Goal: Task Accomplishment & Management: Manage account settings

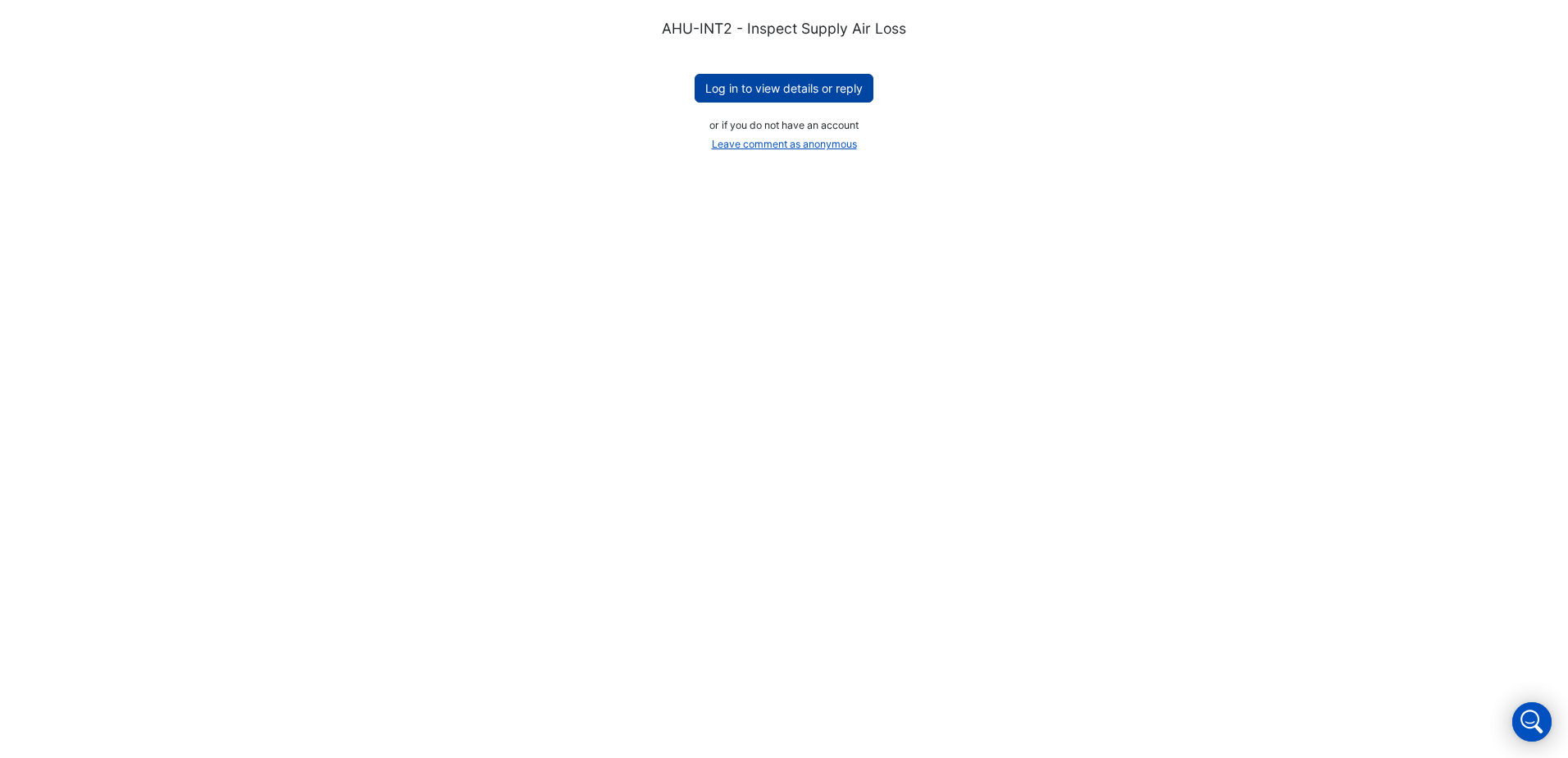
click at [790, 79] on button "Log in to view details or reply" at bounding box center [784, 88] width 179 height 29
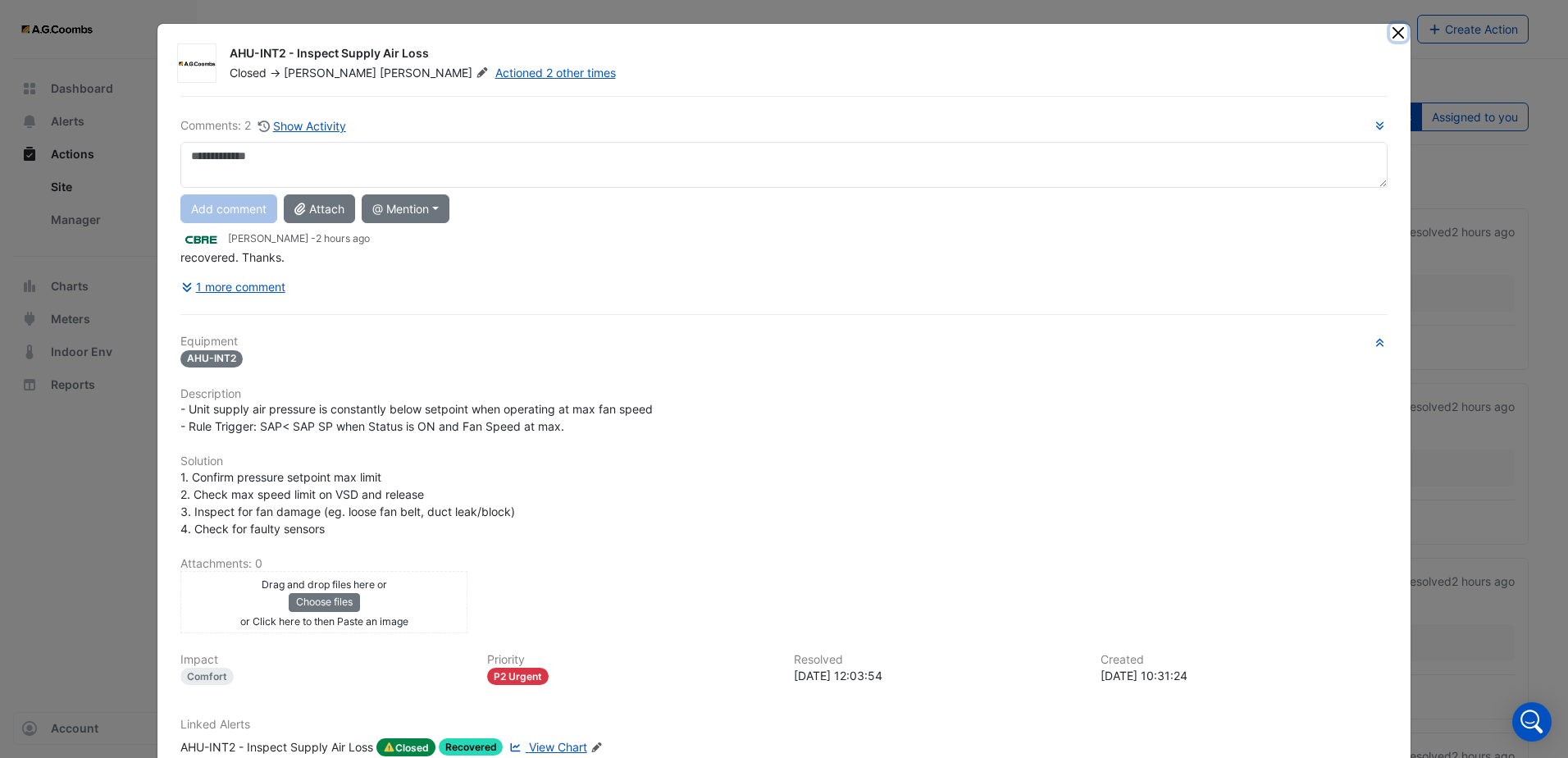
click at [1394, 38] on button "Close" at bounding box center [1398, 32] width 17 height 17
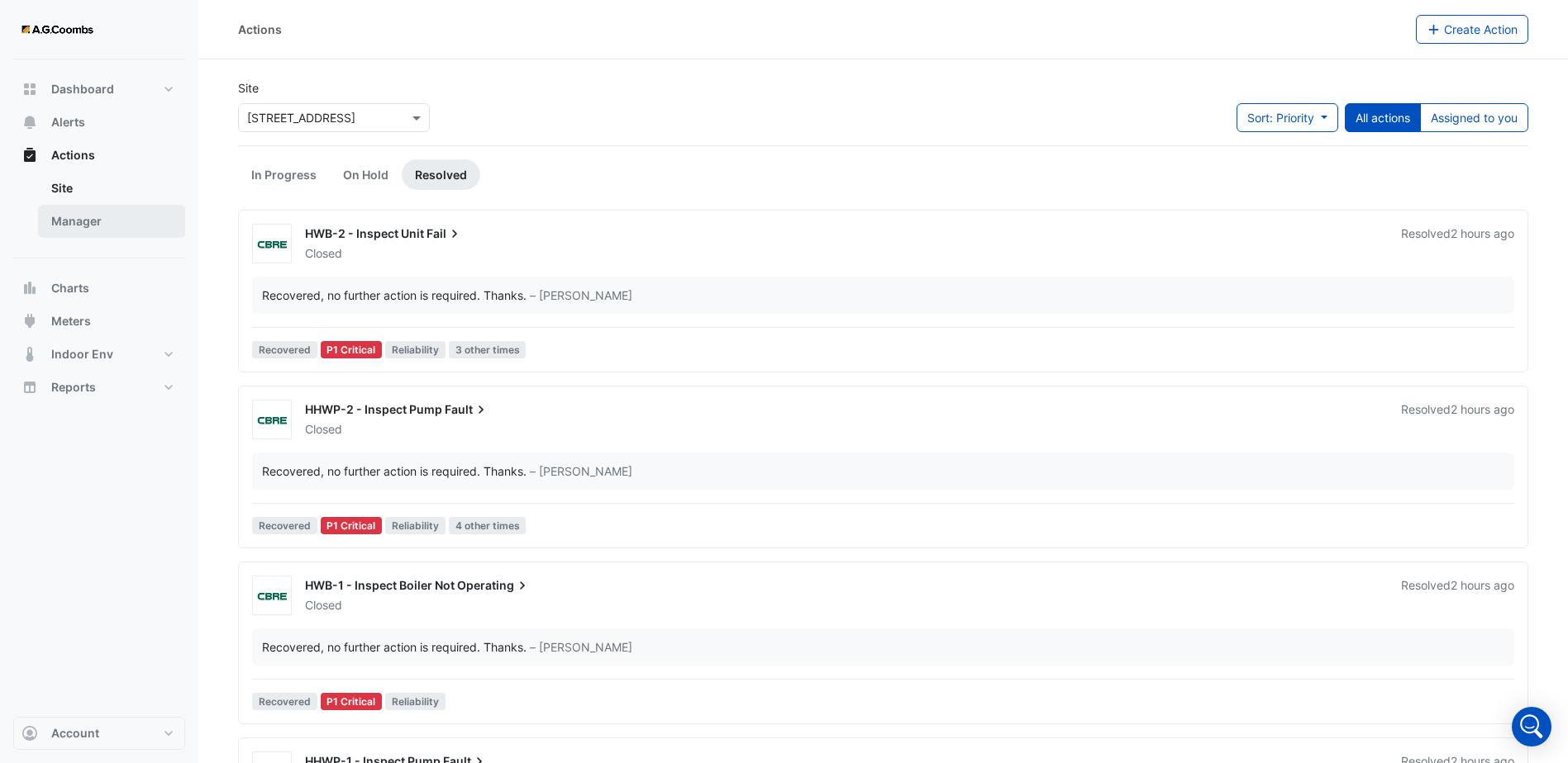
click at [87, 224] on link "Manager" at bounding box center [111, 221] width 147 height 33
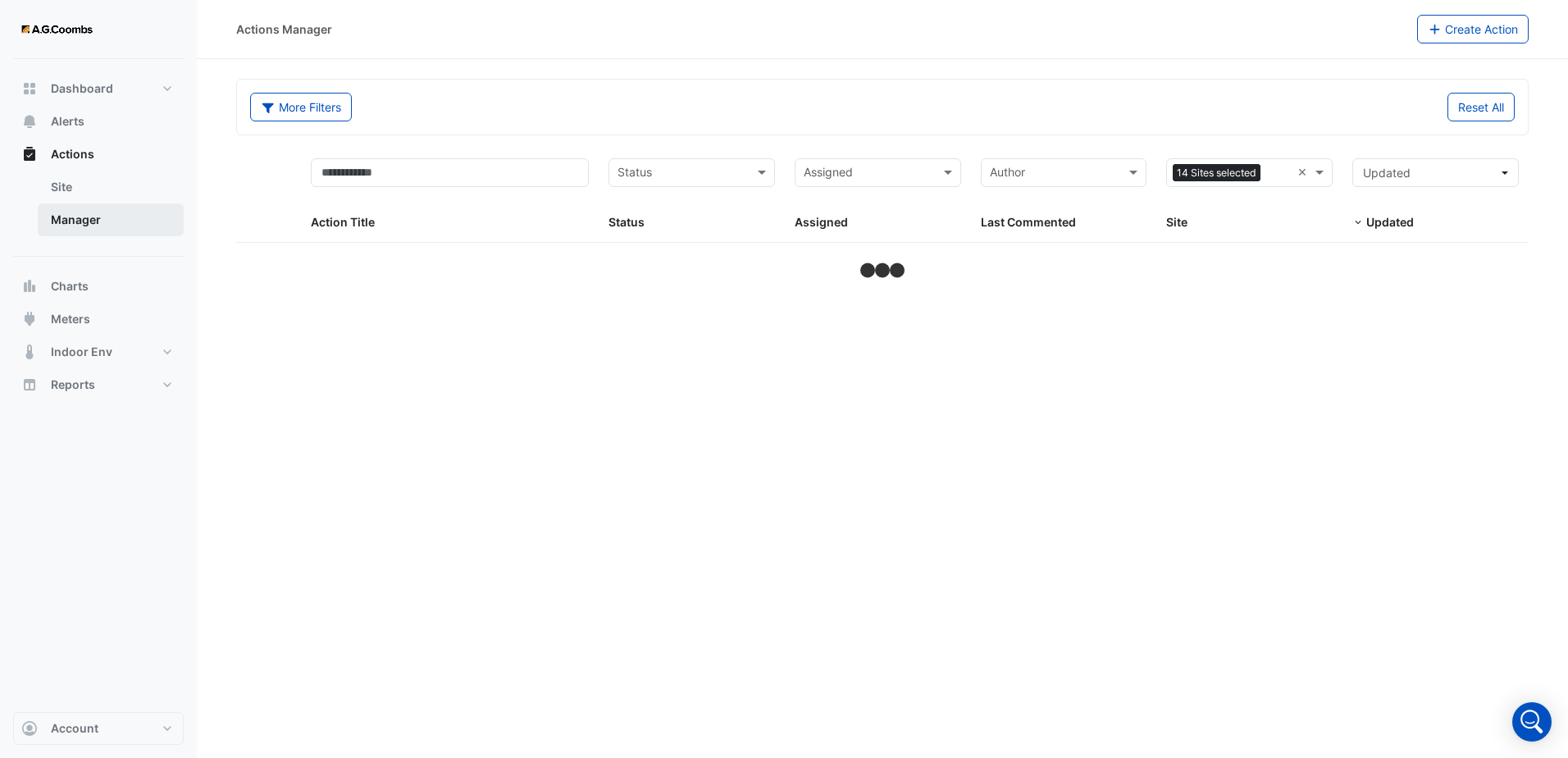
select select "***"
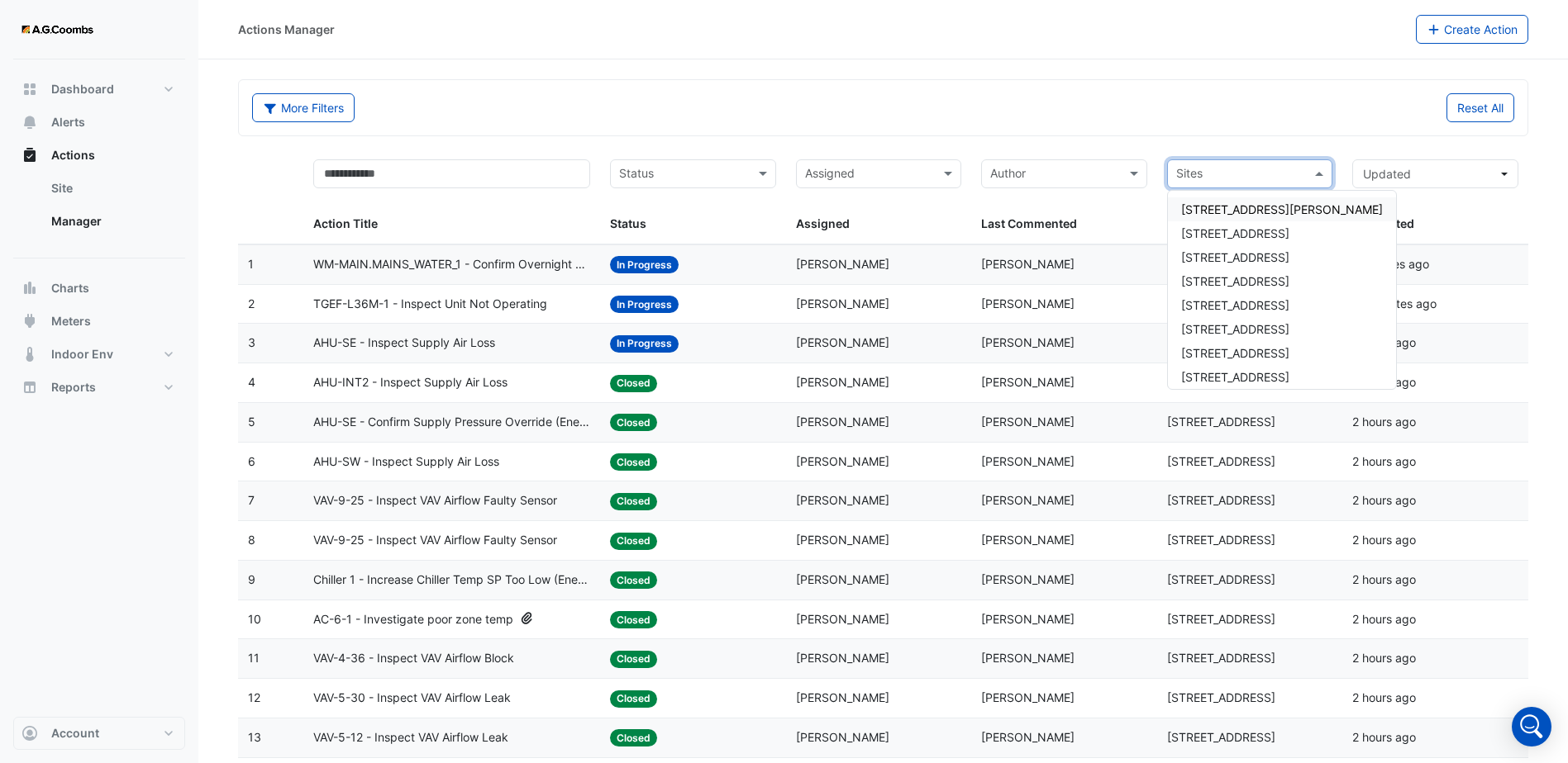
click at [1321, 177] on span at bounding box center [1320, 174] width 21 height 19
click at [1205, 376] on span "[STREET_ADDRESS]" at bounding box center [1235, 377] width 108 height 14
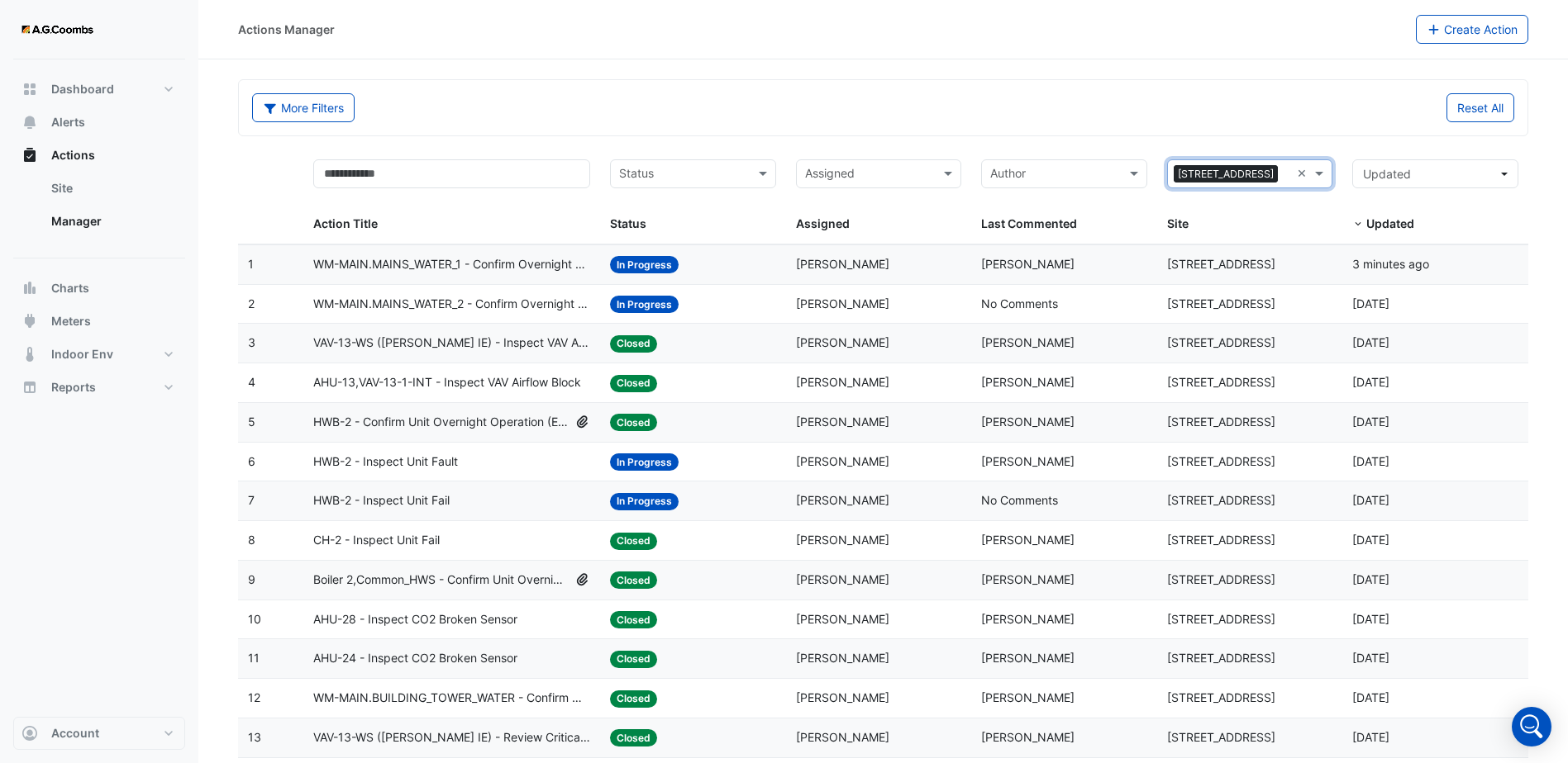
click at [819, 183] on input "text" at bounding box center [869, 175] width 129 height 19
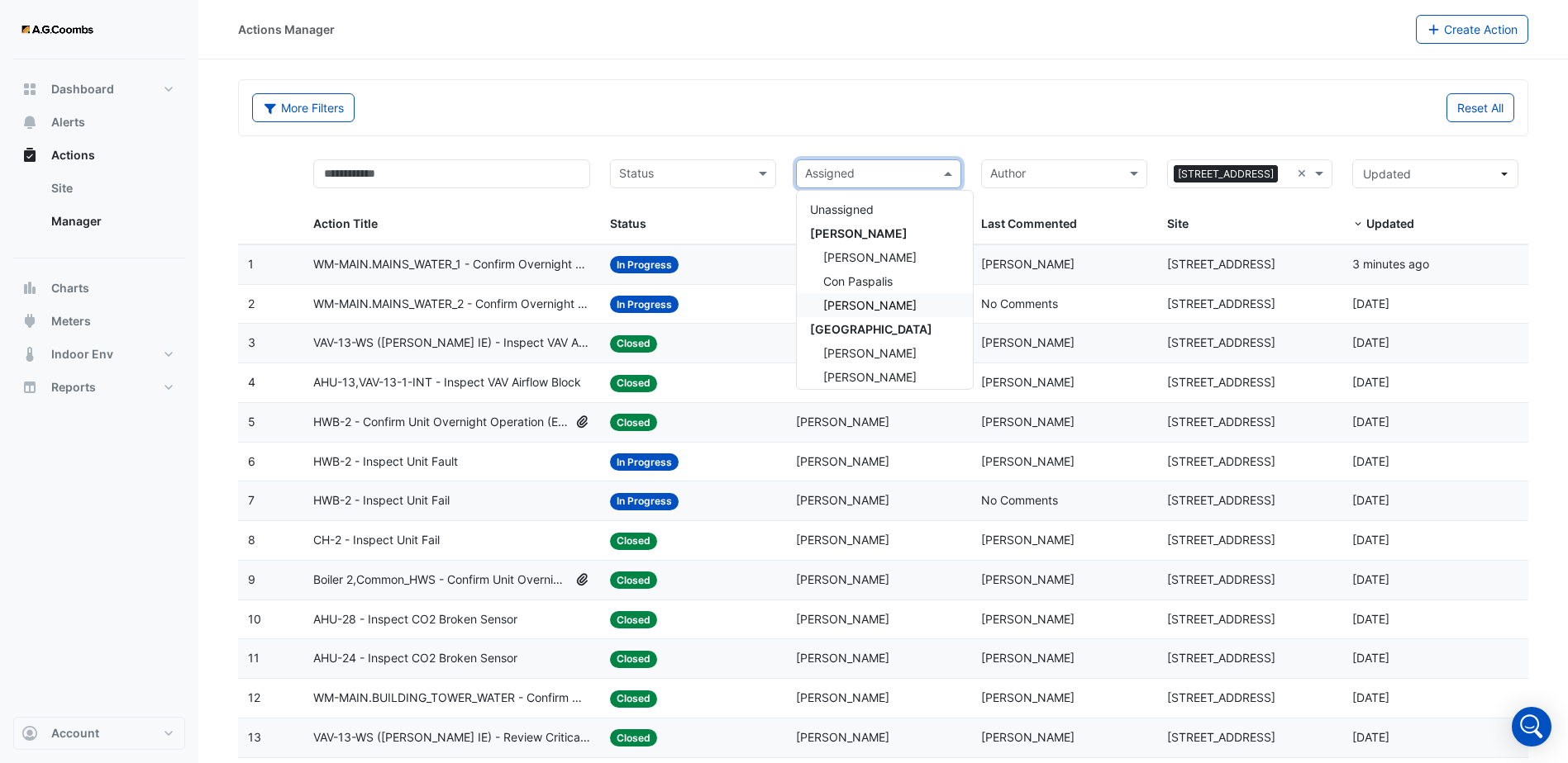
click at [888, 306] on div "[PERSON_NAME]" at bounding box center [885, 305] width 176 height 24
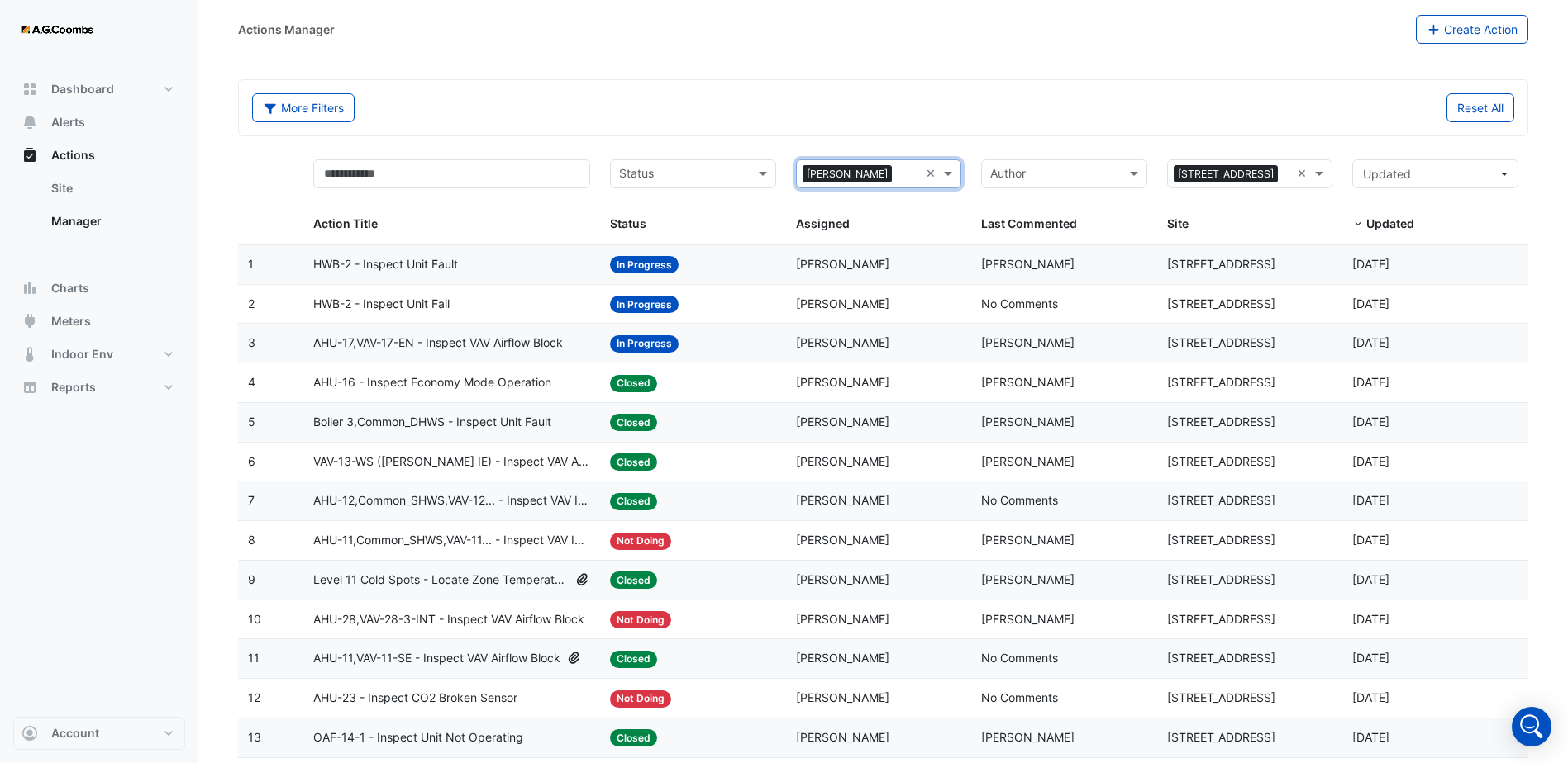
click at [425, 260] on span "HWB-2 - Inspect Unit Fault" at bounding box center [385, 265] width 145 height 19
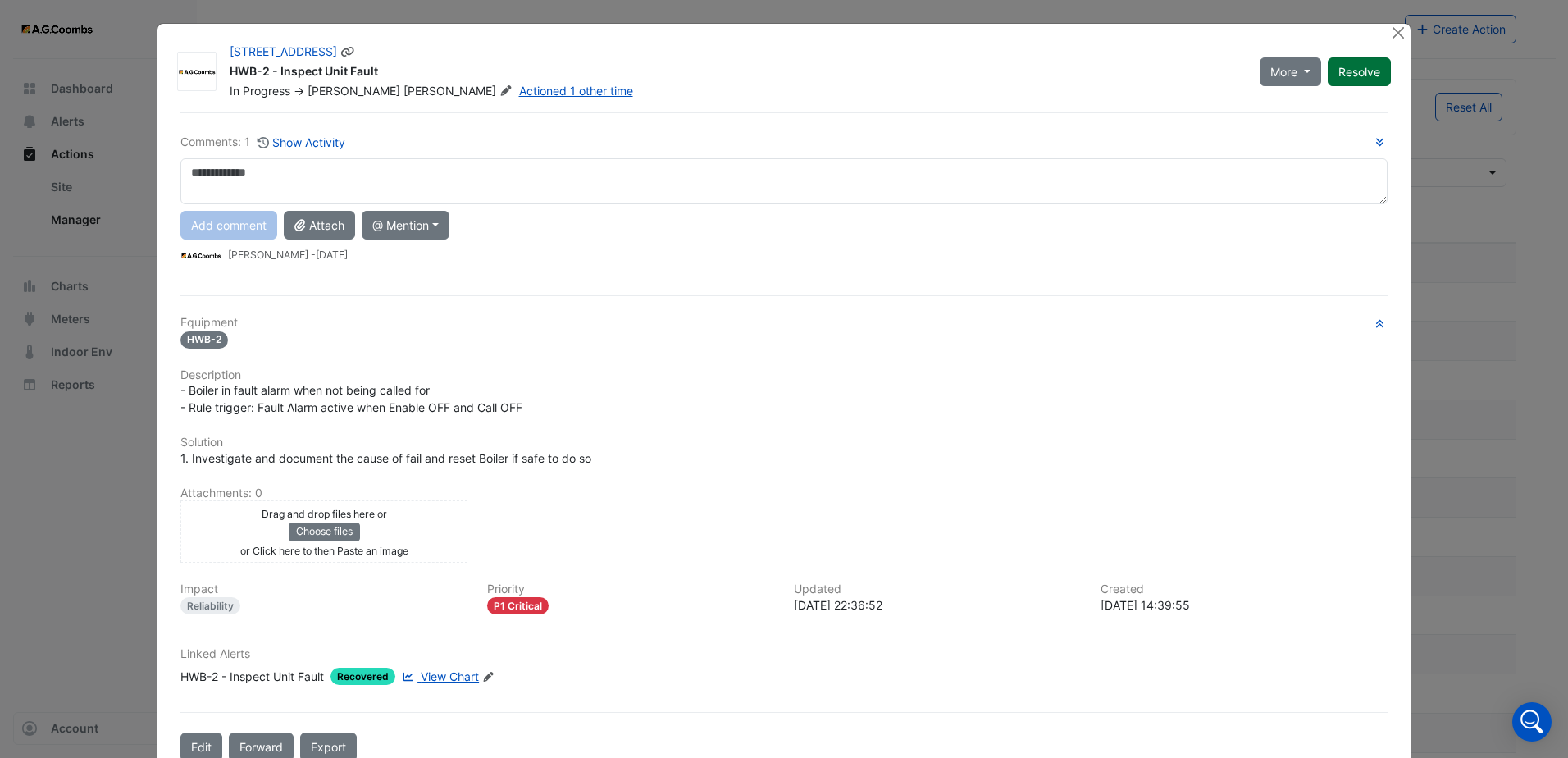
click at [1351, 84] on button "Resolve" at bounding box center [1359, 72] width 63 height 29
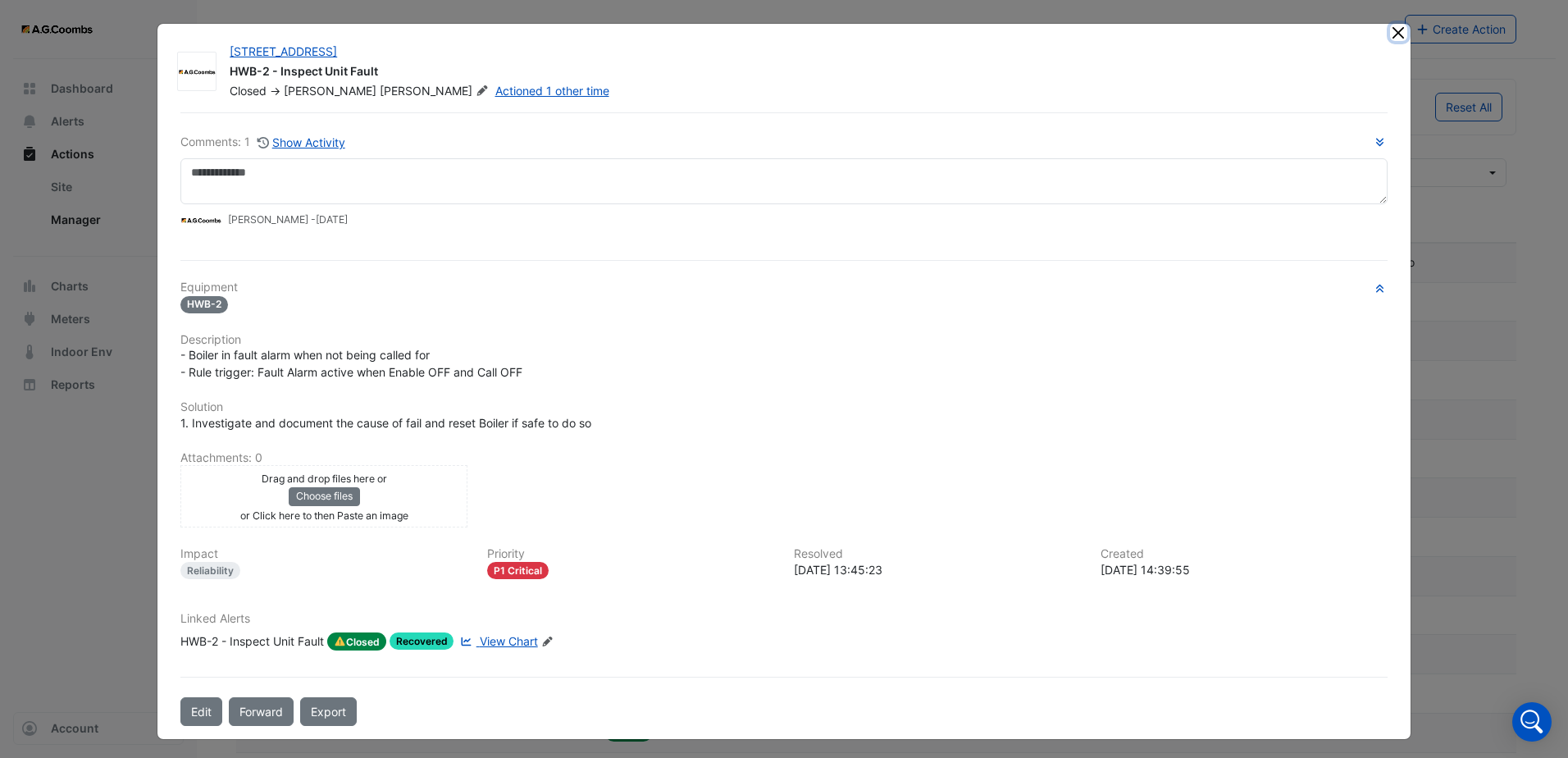
click at [1391, 38] on button "Close" at bounding box center [1398, 32] width 17 height 17
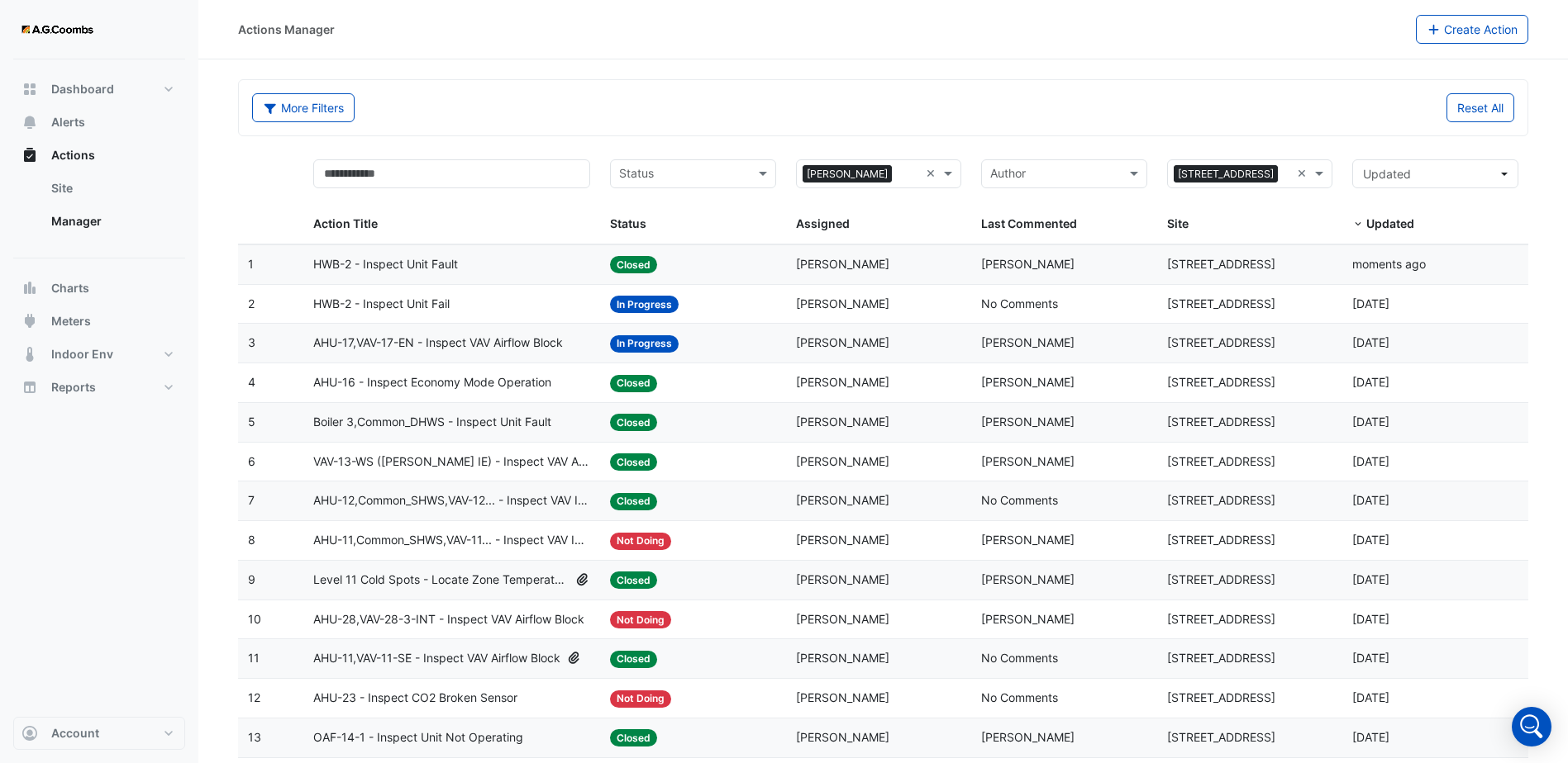
click at [518, 301] on div "HWB-2 - Inspect Unit Fail" at bounding box center [452, 304] width 277 height 19
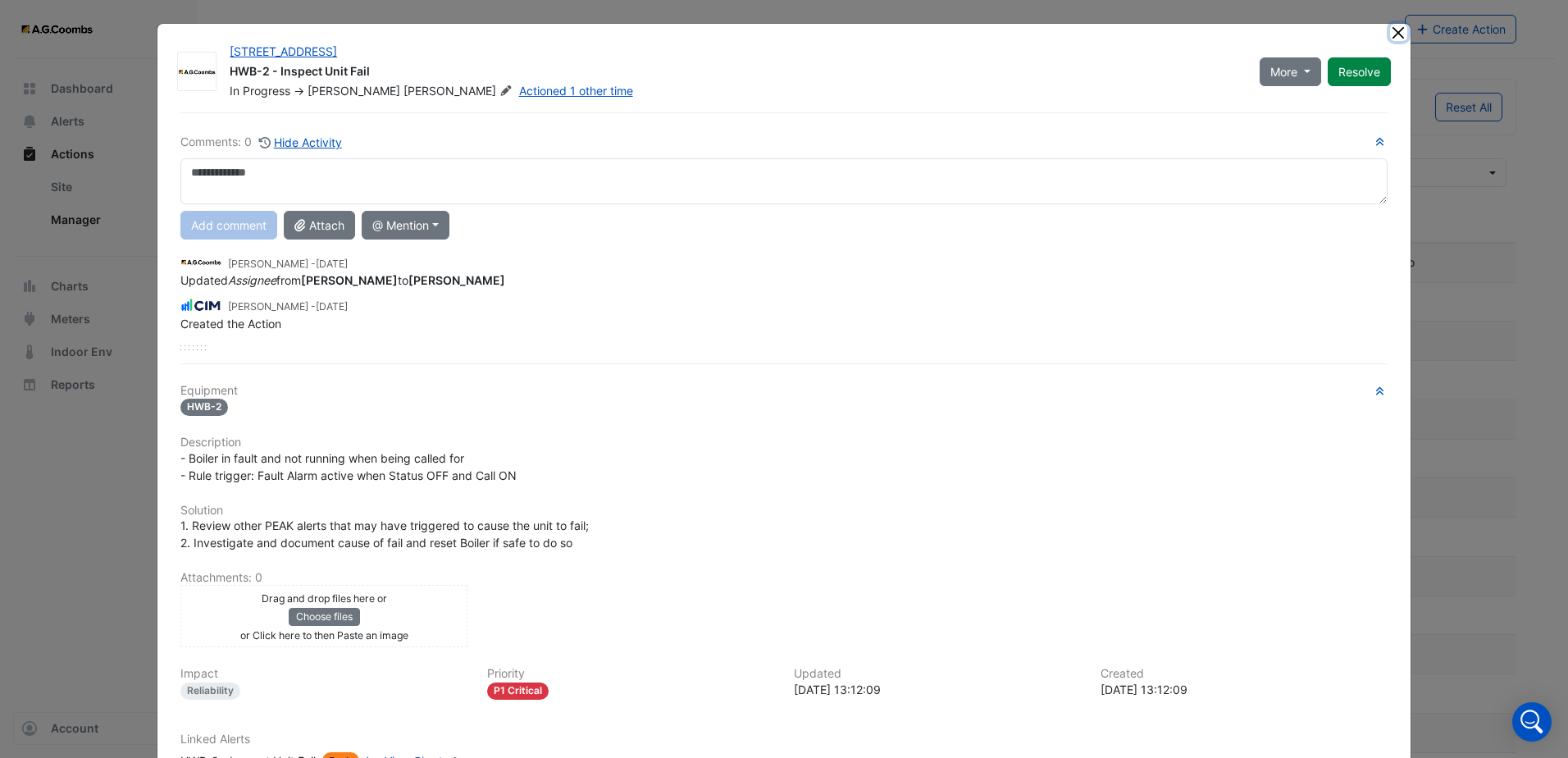
click at [1396, 35] on button "Close" at bounding box center [1398, 32] width 17 height 17
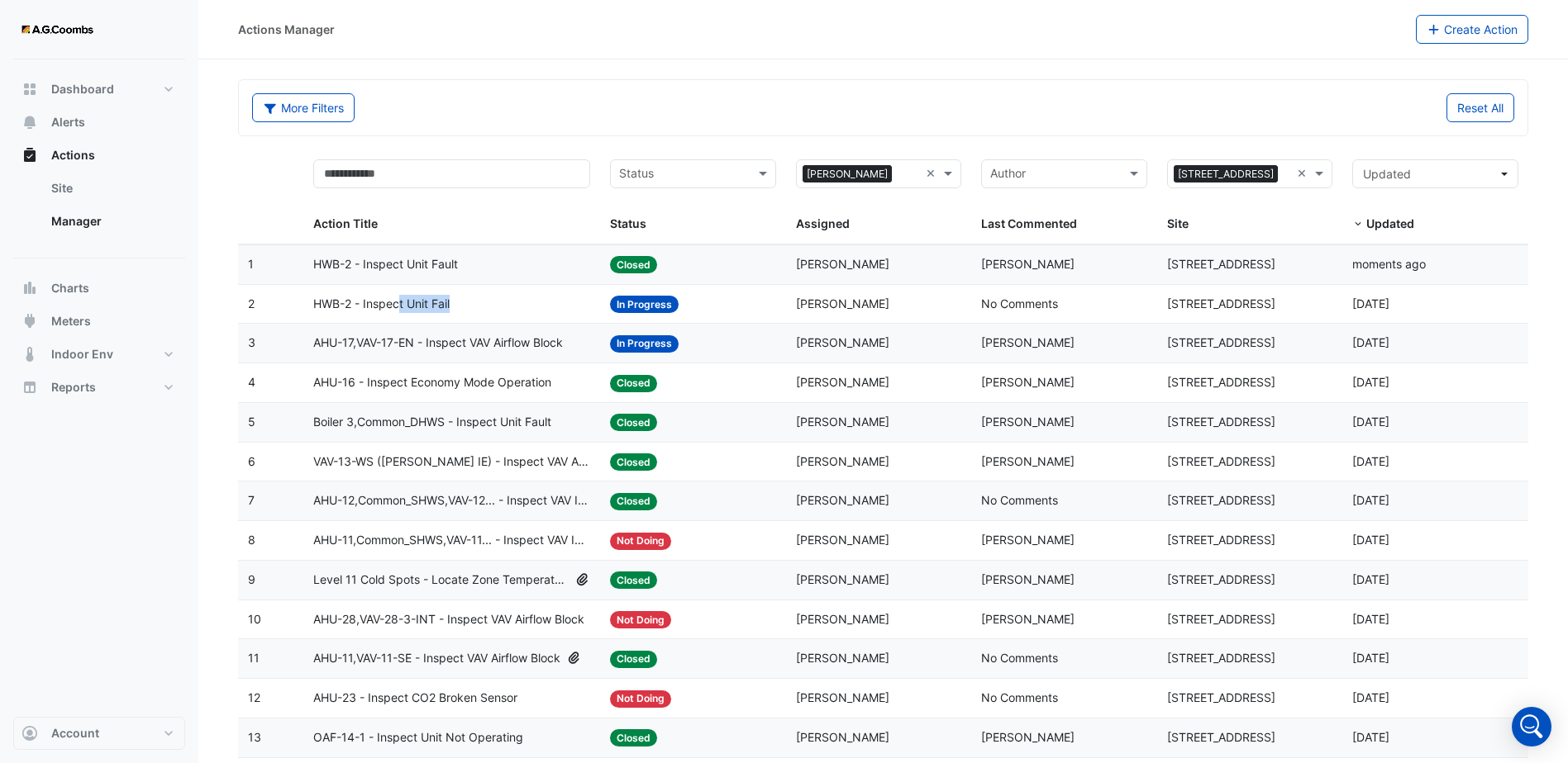
drag, startPoint x: 479, startPoint y: 305, endPoint x: 400, endPoint y: 306, distance: 79.0
click at [400, 306] on div "HWB-2 - Inspect Unit Fail" at bounding box center [452, 304] width 277 height 19
drag, startPoint x: 400, startPoint y: 306, endPoint x: 308, endPoint y: 305, distance: 92.0
click at [308, 305] on datatable-body-cell "Action Title: HWB-2 - Inspect Unit Fail" at bounding box center [452, 304] width 297 height 39
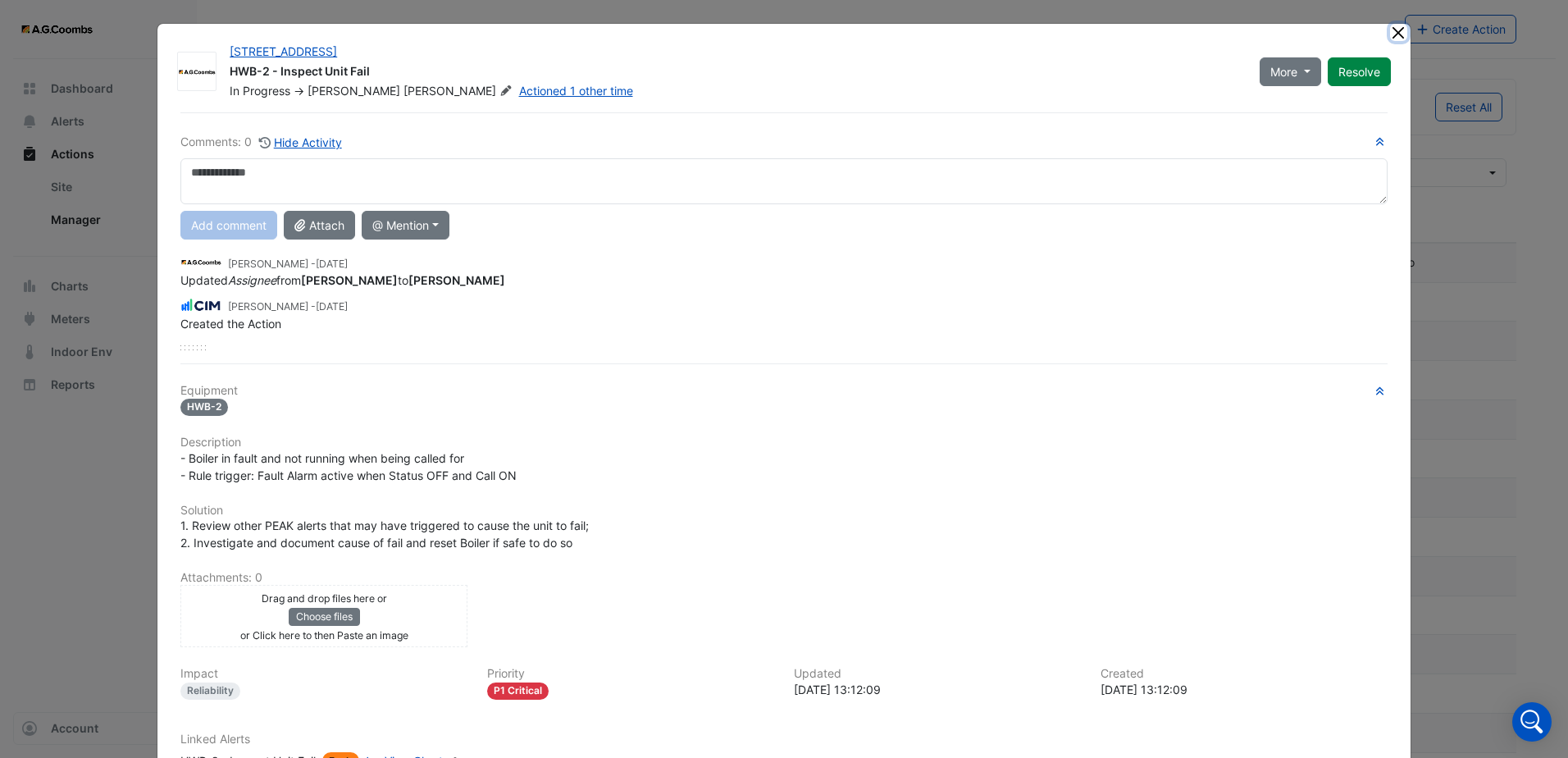
click at [1399, 38] on button "Close" at bounding box center [1398, 32] width 17 height 17
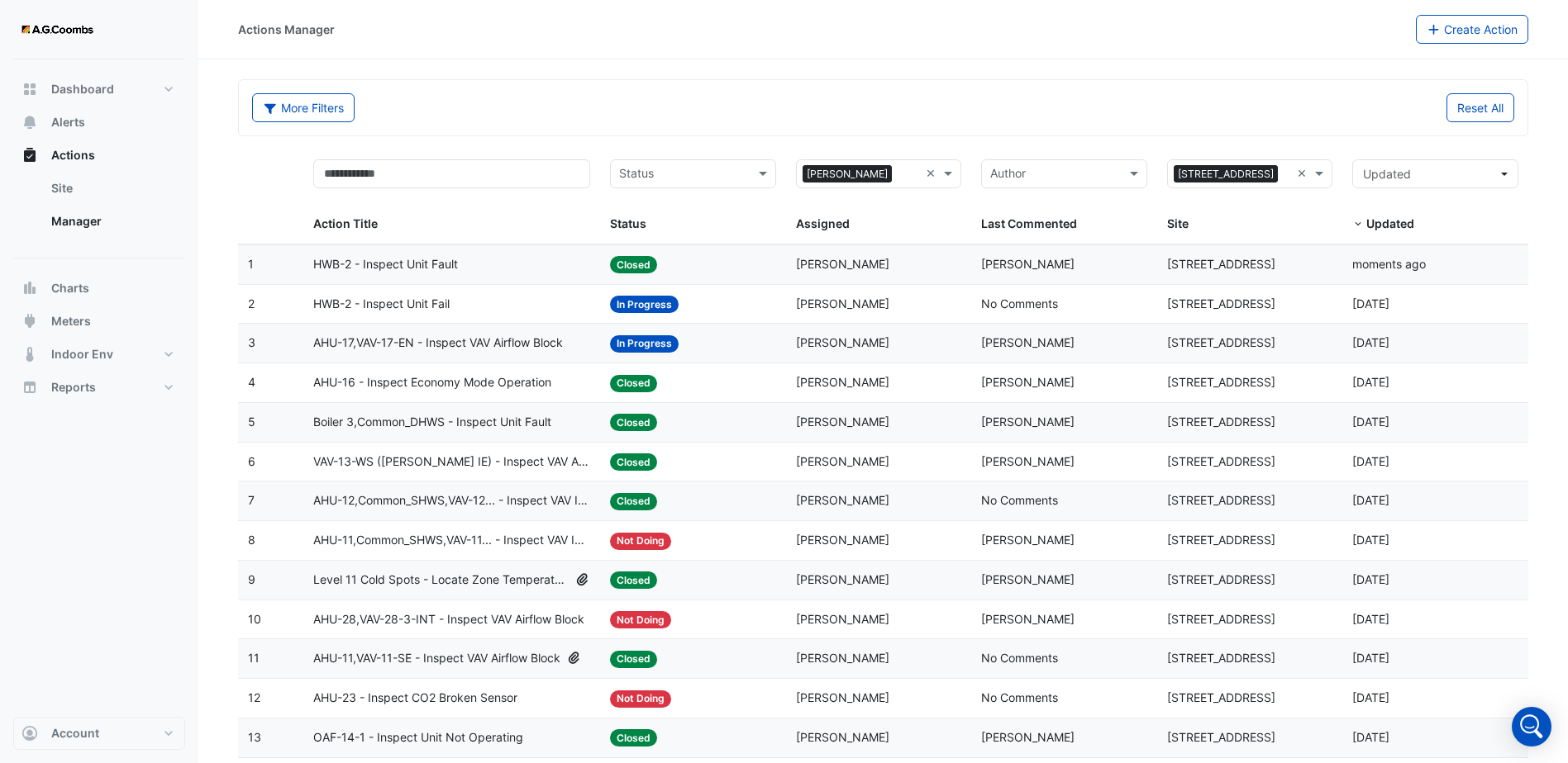
click at [898, 181] on input "text" at bounding box center [909, 175] width 22 height 19
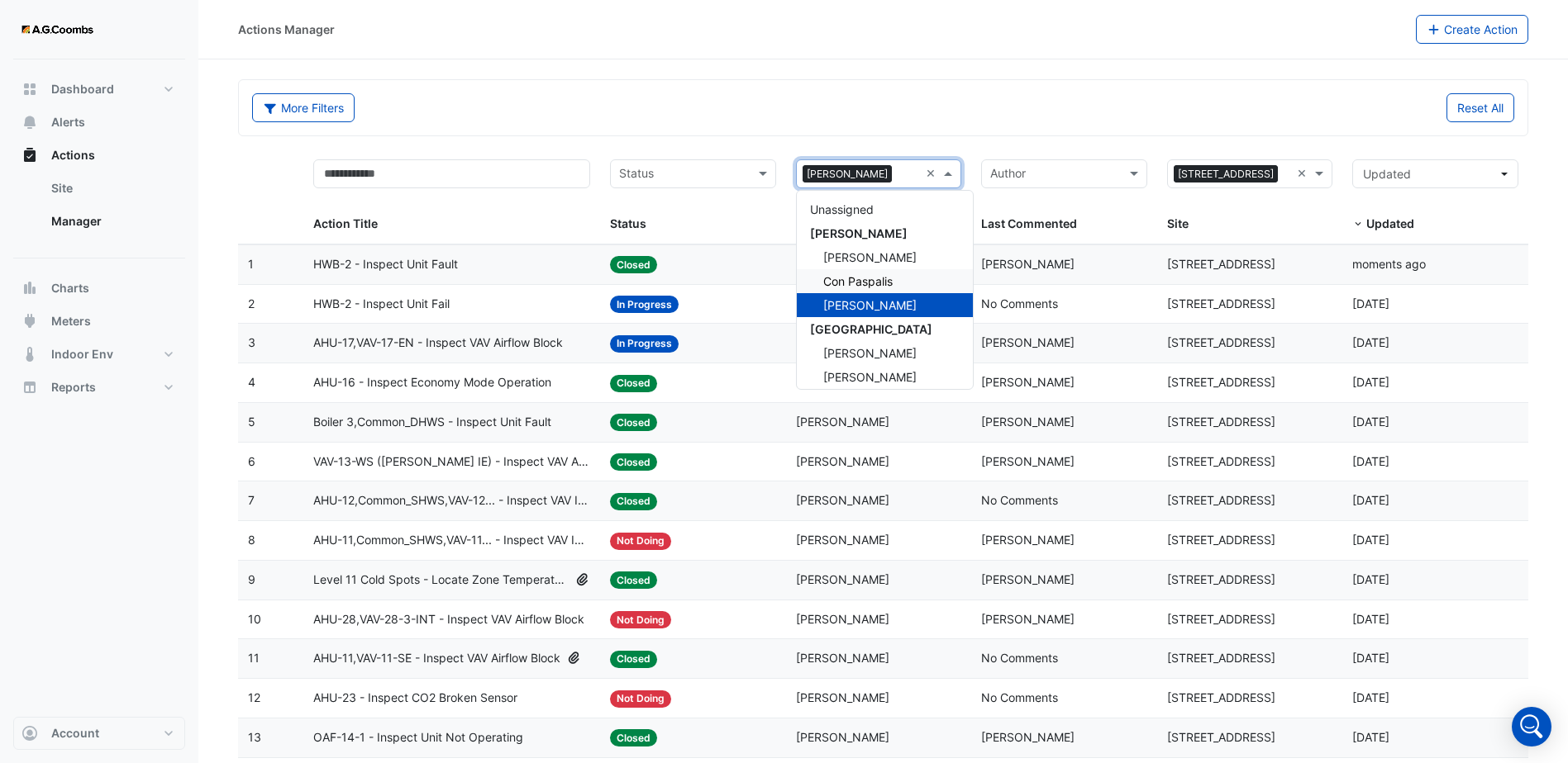
click at [899, 274] on div "Con Paspalis" at bounding box center [885, 281] width 176 height 24
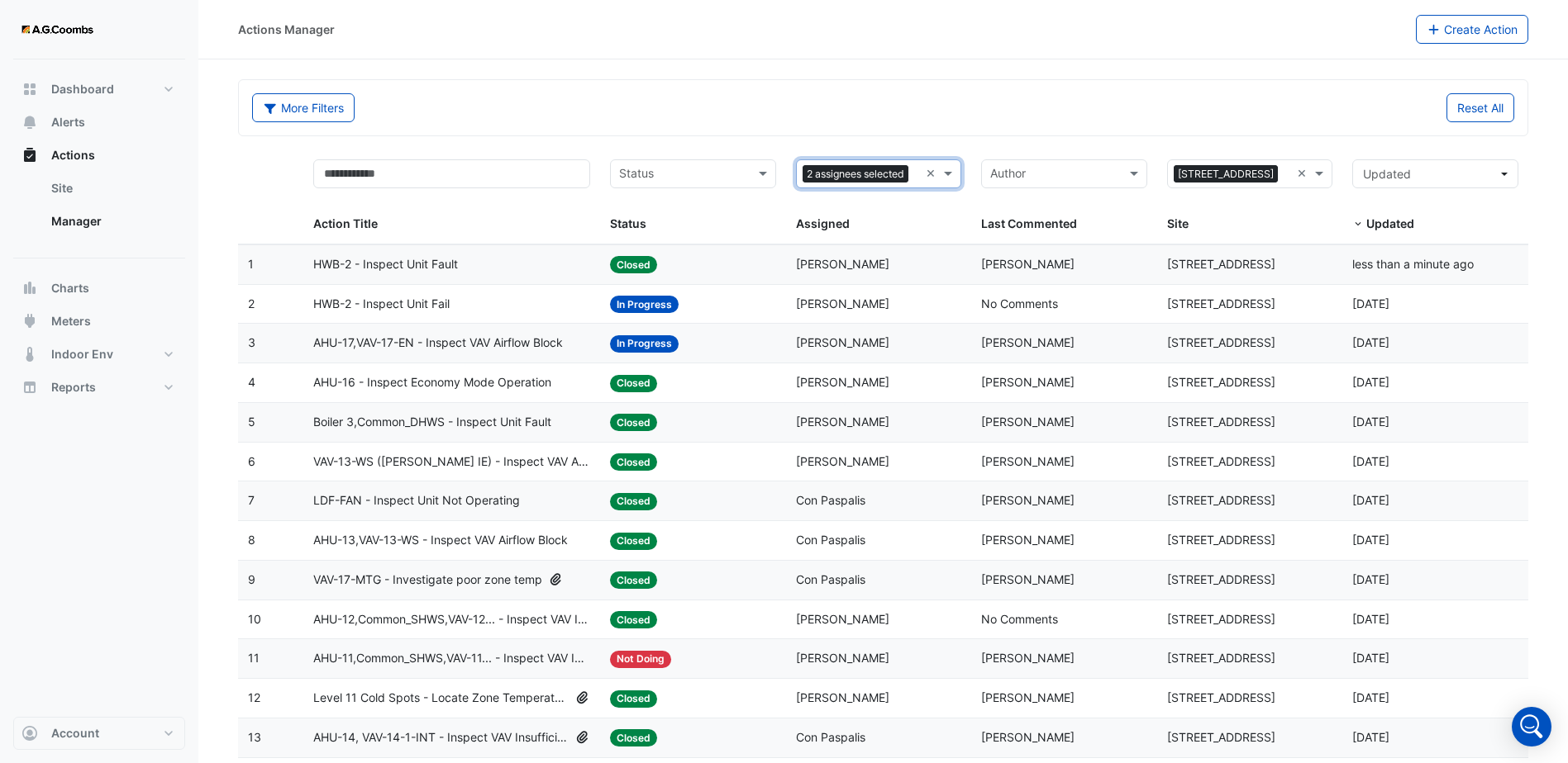
click at [509, 309] on div "HWB-2 - Inspect Unit Fail" at bounding box center [452, 304] width 277 height 19
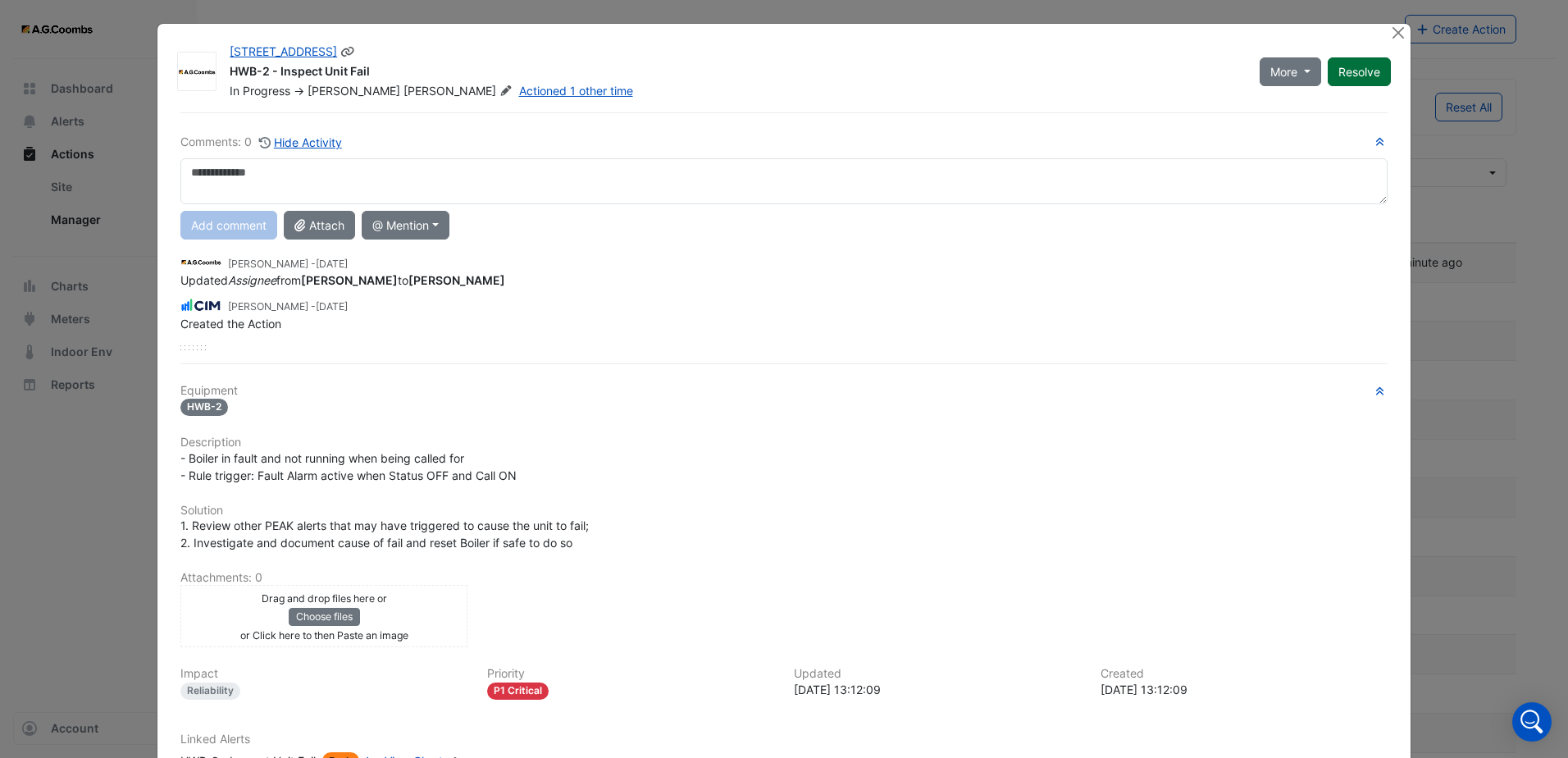
click at [1349, 79] on button "Resolve" at bounding box center [1359, 72] width 63 height 29
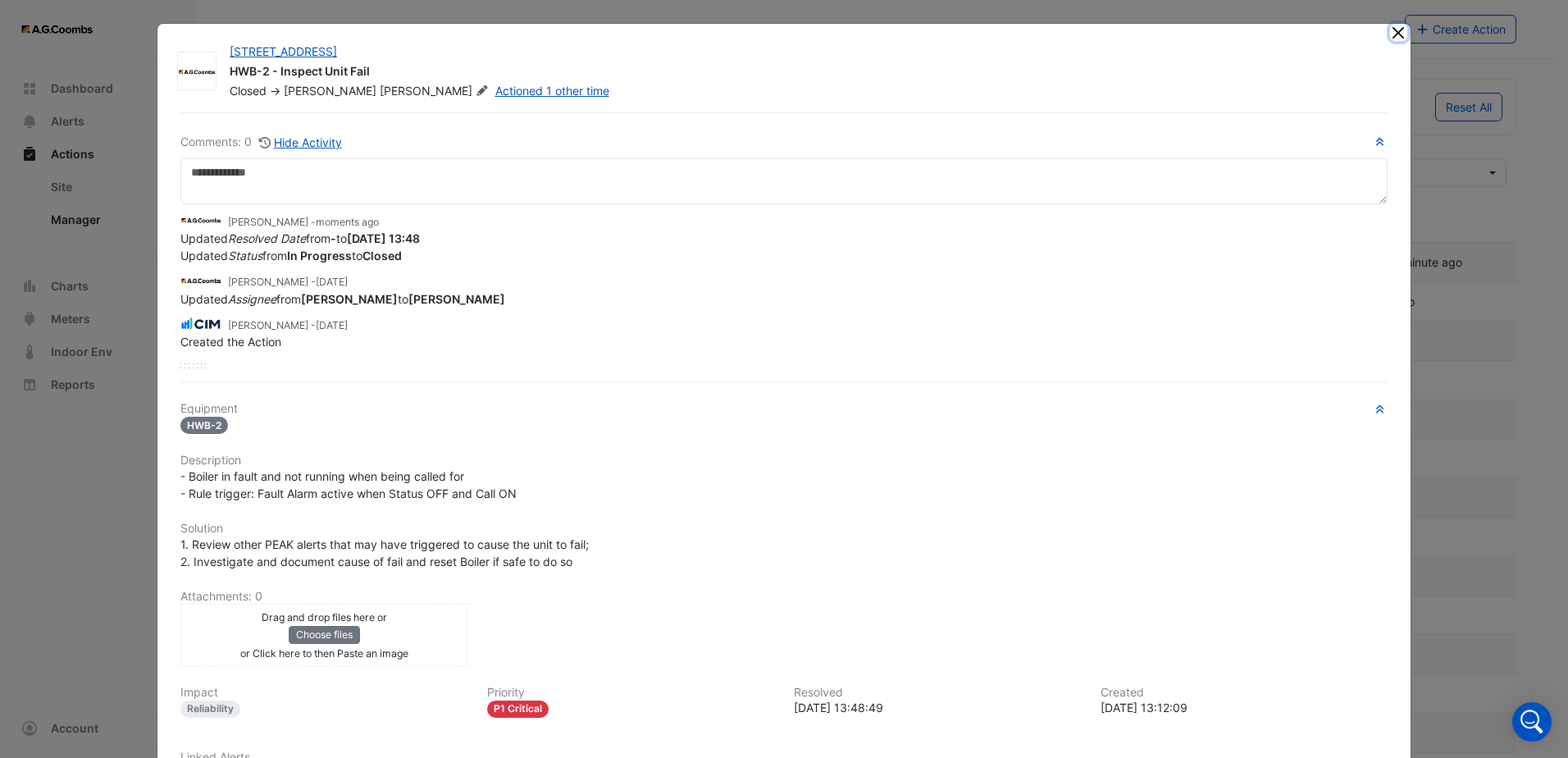
click at [1394, 29] on button "Close" at bounding box center [1398, 32] width 17 height 17
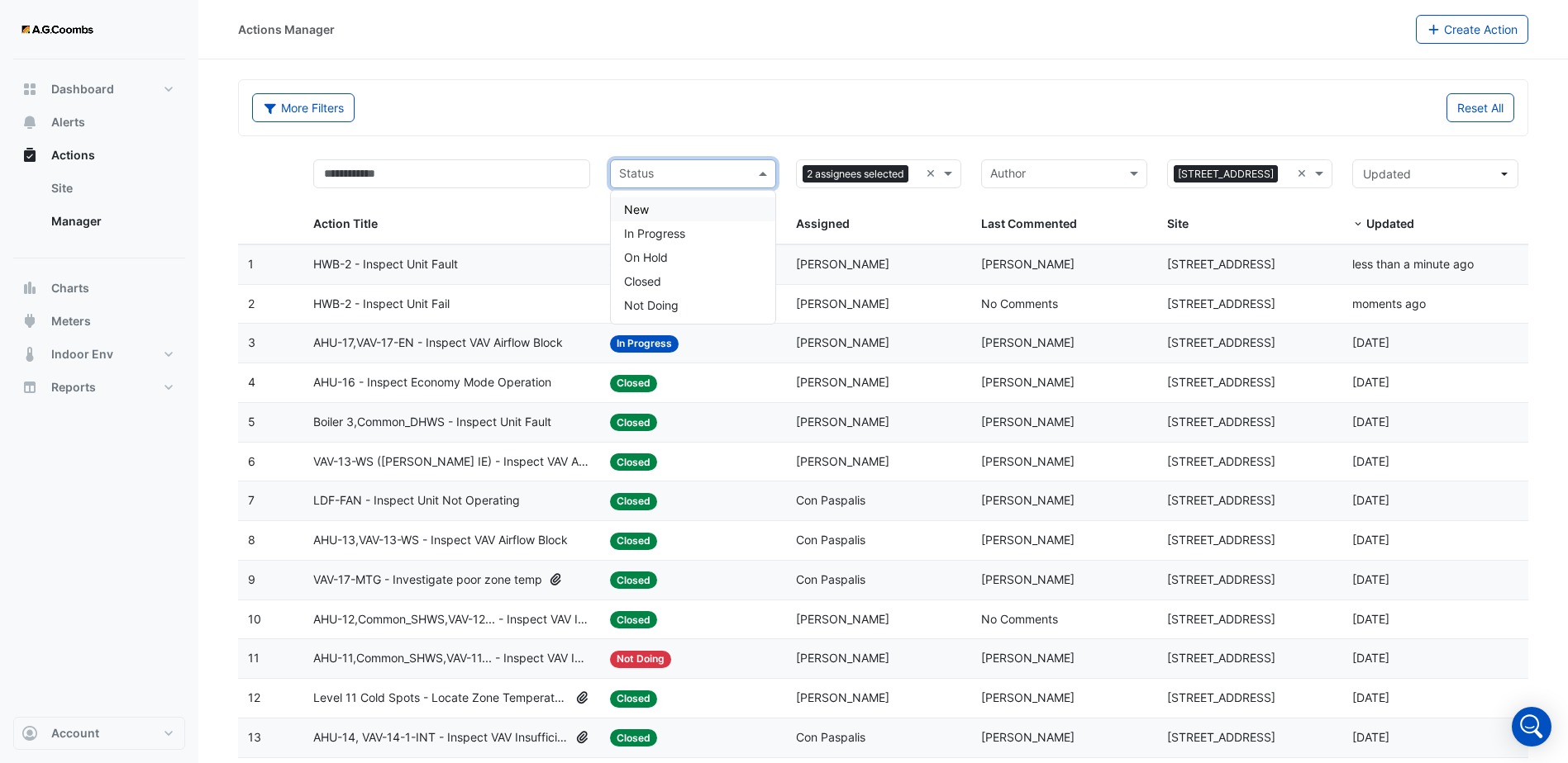
click at [756, 171] on span at bounding box center [764, 174] width 21 height 19
click at [671, 237] on span "In Progress" at bounding box center [654, 234] width 61 height 14
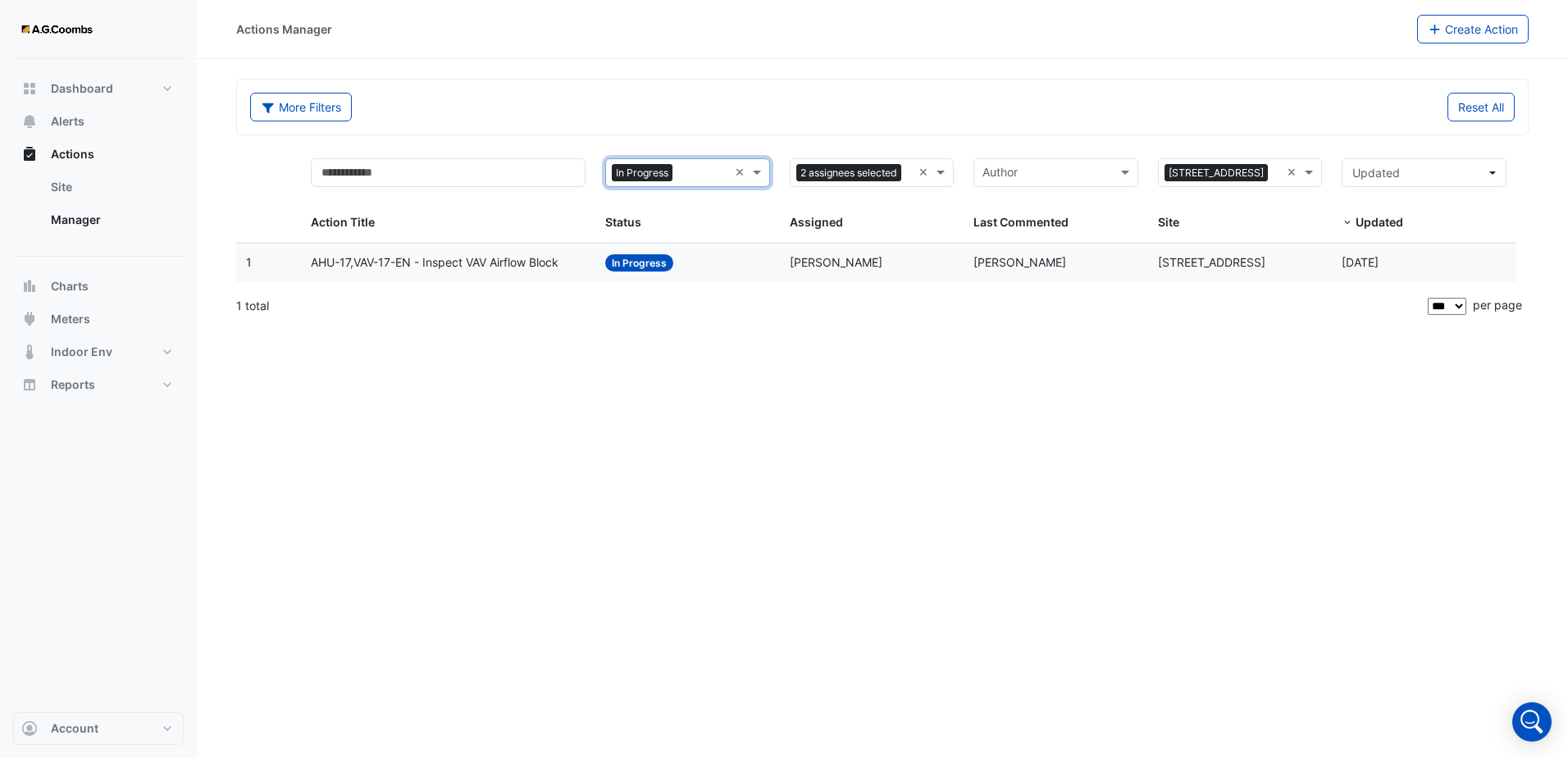
click at [506, 261] on span "AHU-17,VAV-17-EN - Inspect VAV Airflow Block" at bounding box center [434, 263] width 247 height 19
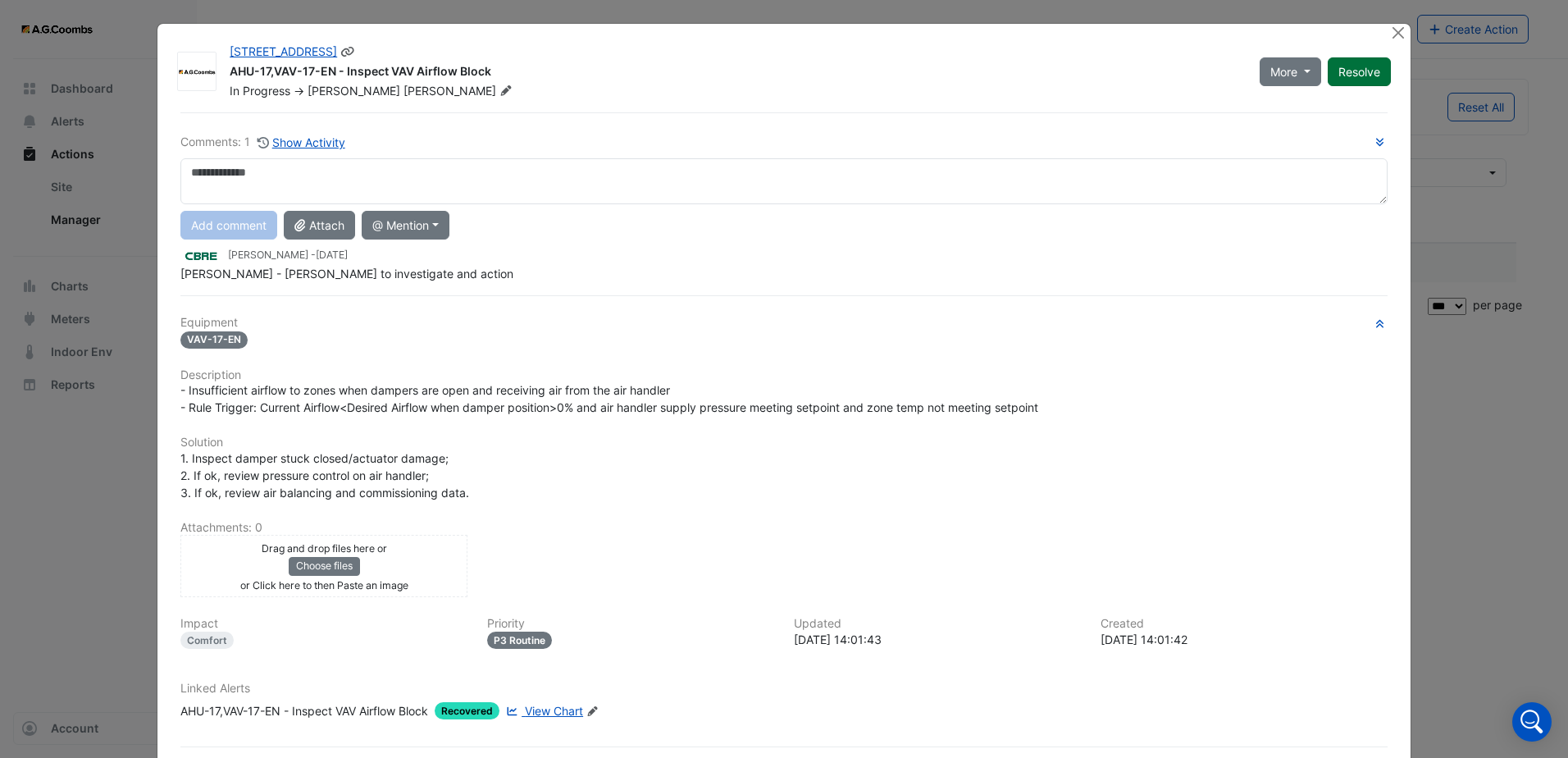
click at [1346, 68] on button "Resolve" at bounding box center [1359, 72] width 63 height 29
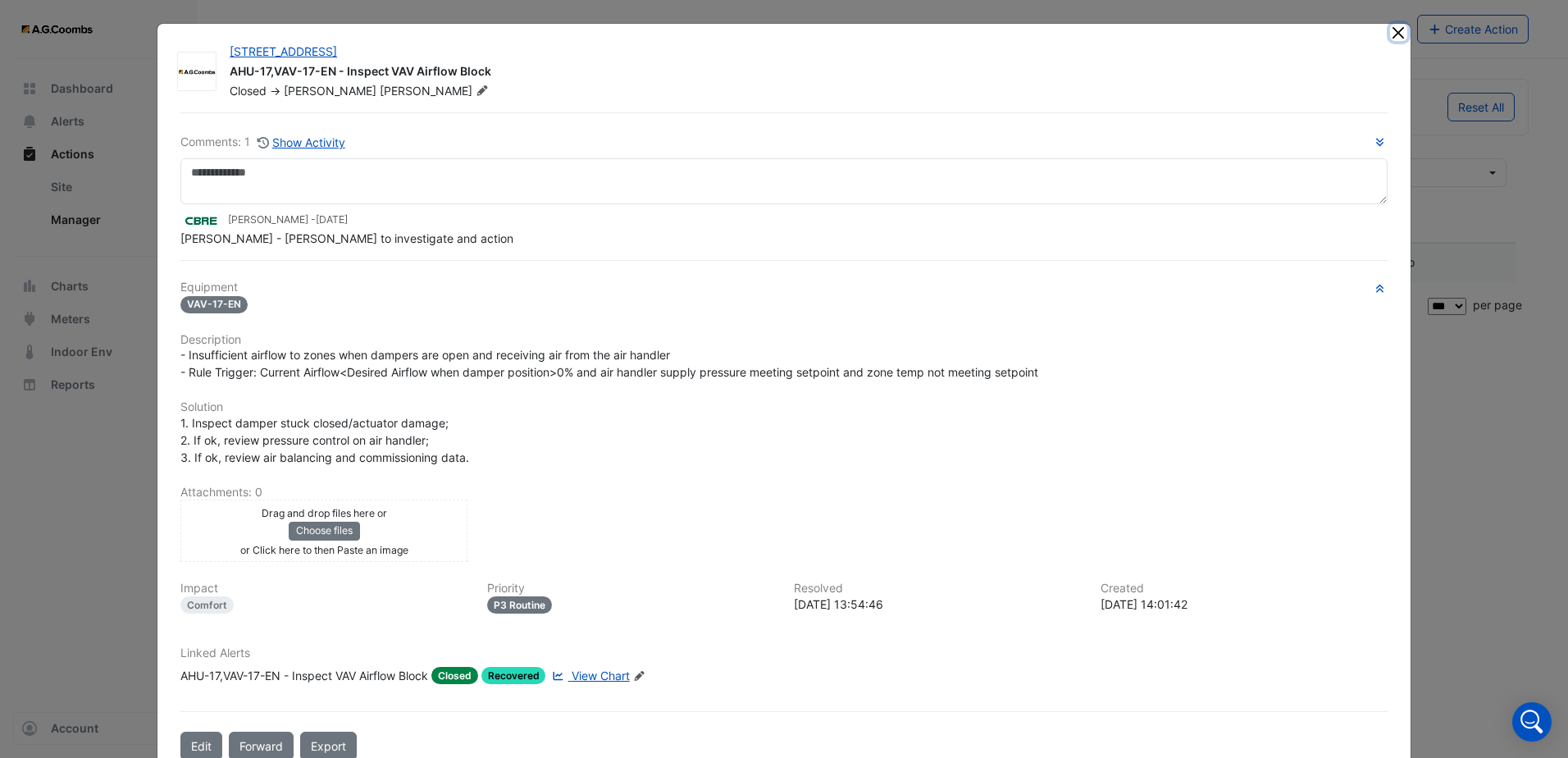
click at [1390, 29] on button "Close" at bounding box center [1398, 32] width 17 height 17
